Goal: Information Seeking & Learning: Learn about a topic

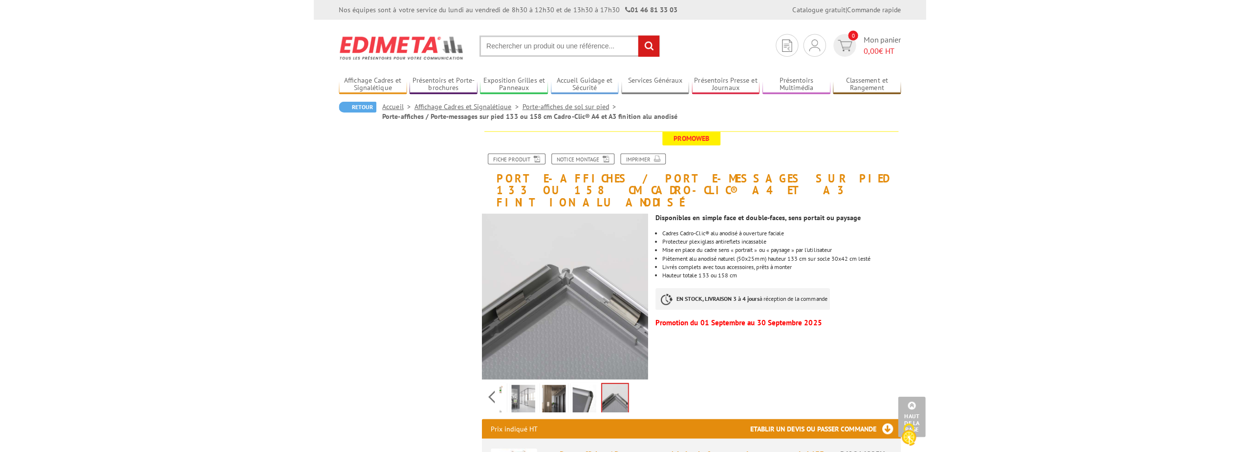
scroll to position [1301, 0]
